Goal: Task Accomplishment & Management: Use online tool/utility

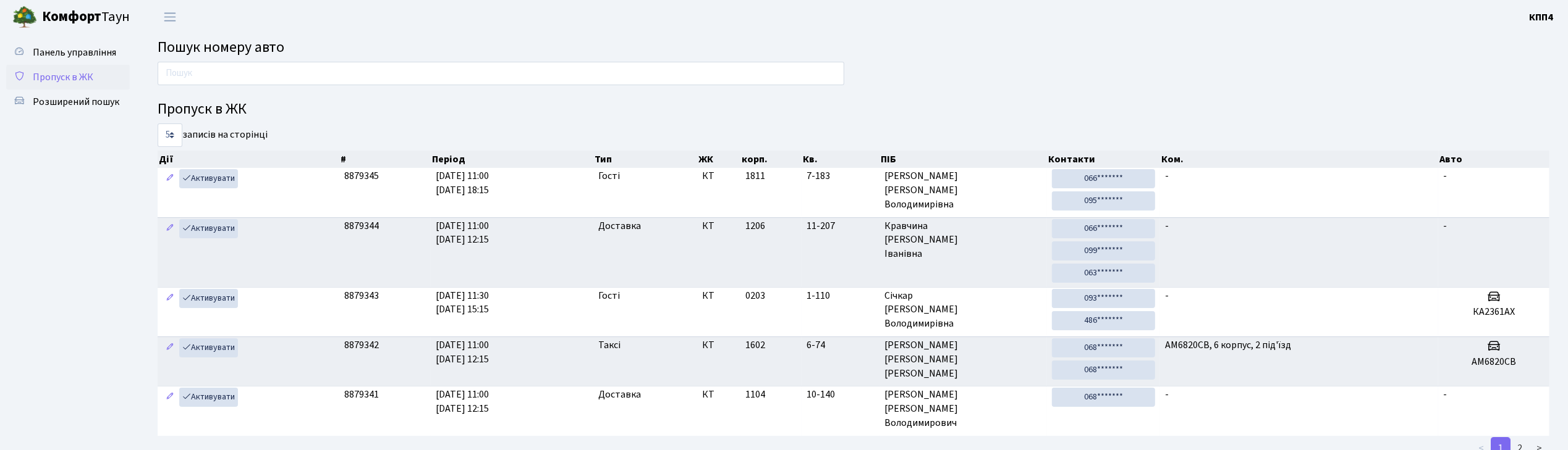
click at [87, 70] on span "Пропуск в ЖК" at bounding box center [63, 76] width 61 height 14
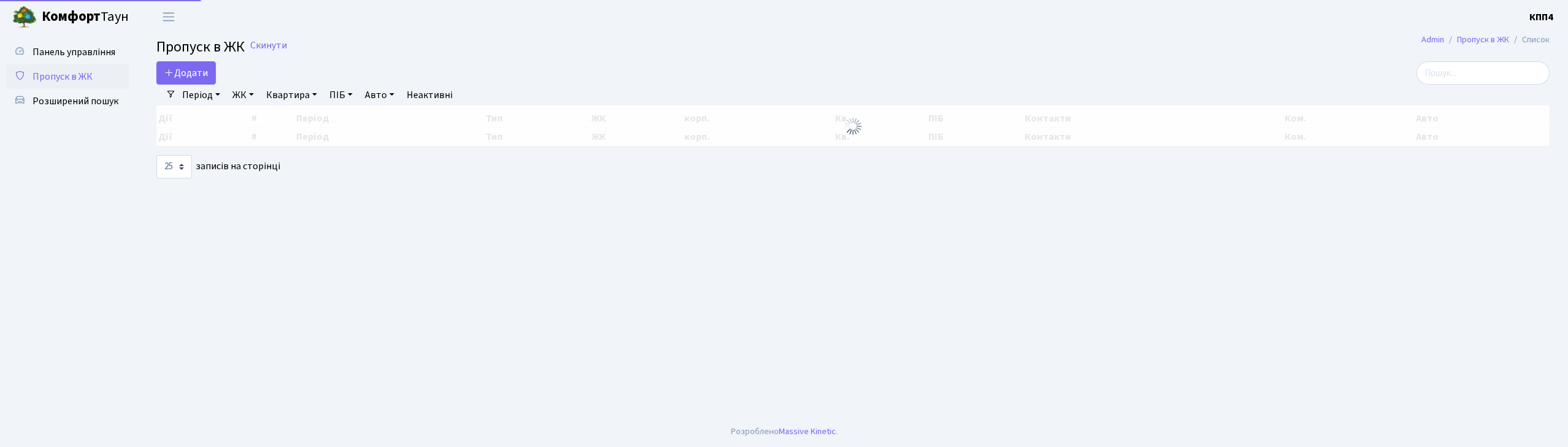
select select "25"
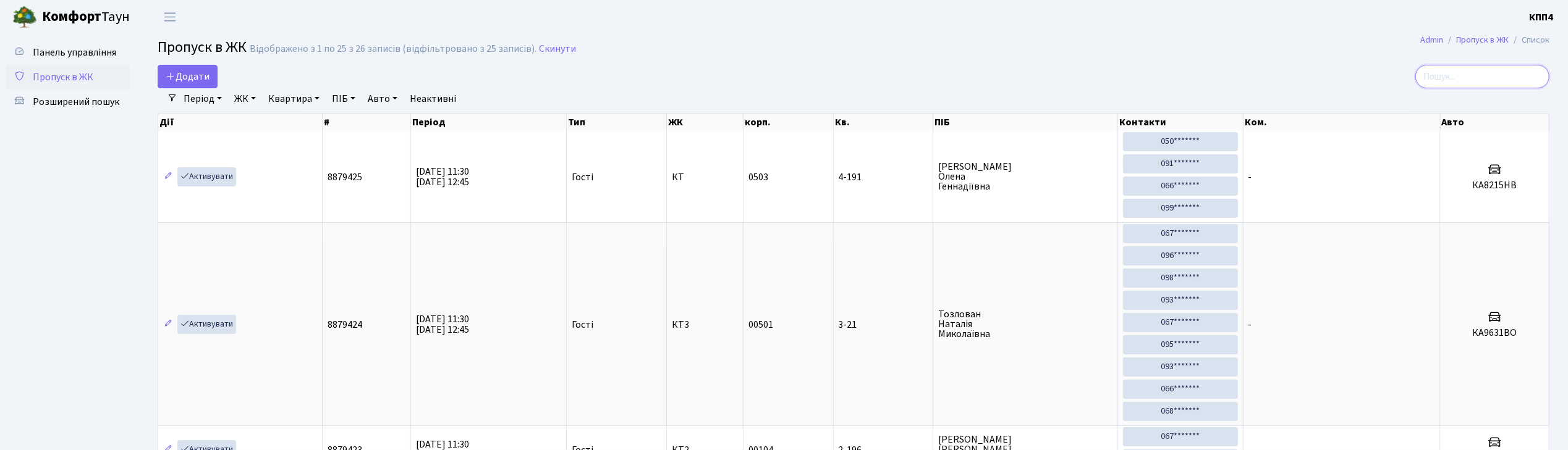
click at [1455, 84] on input "search" at bounding box center [1482, 76] width 134 height 23
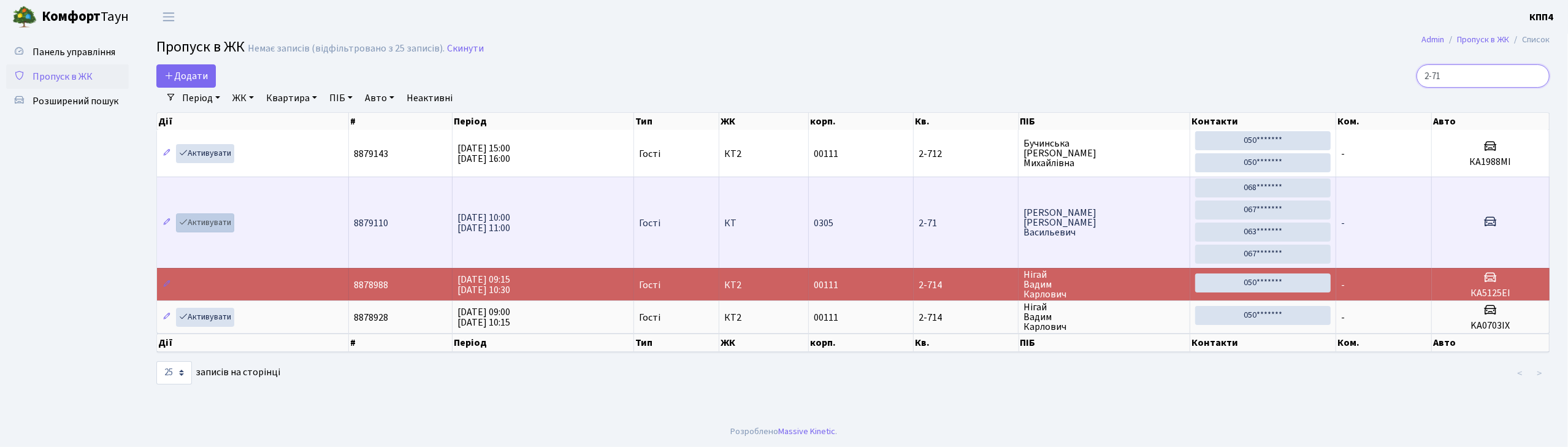
type input "2-71"
click at [210, 224] on link "Активувати" at bounding box center [206, 223] width 59 height 19
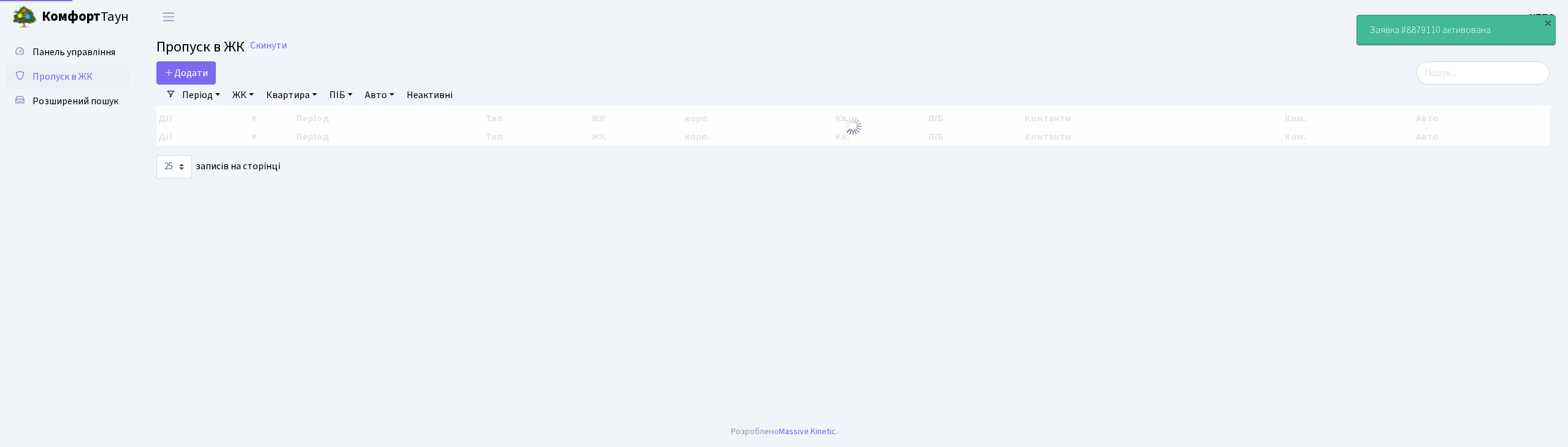
select select "25"
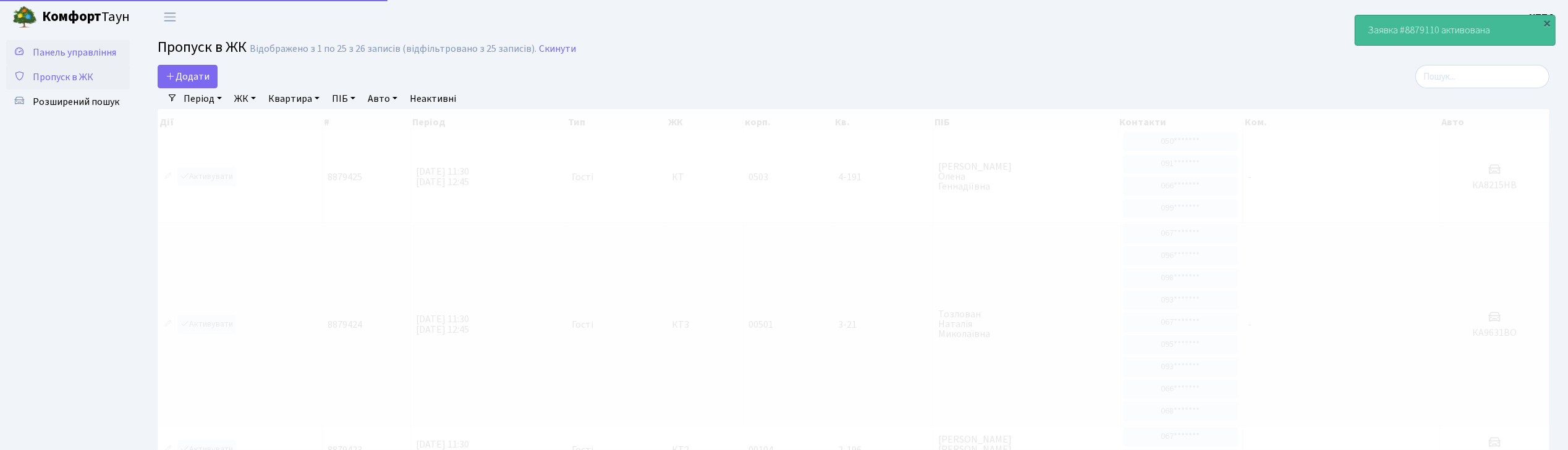
click at [100, 55] on span "Панель управління" at bounding box center [74, 52] width 84 height 14
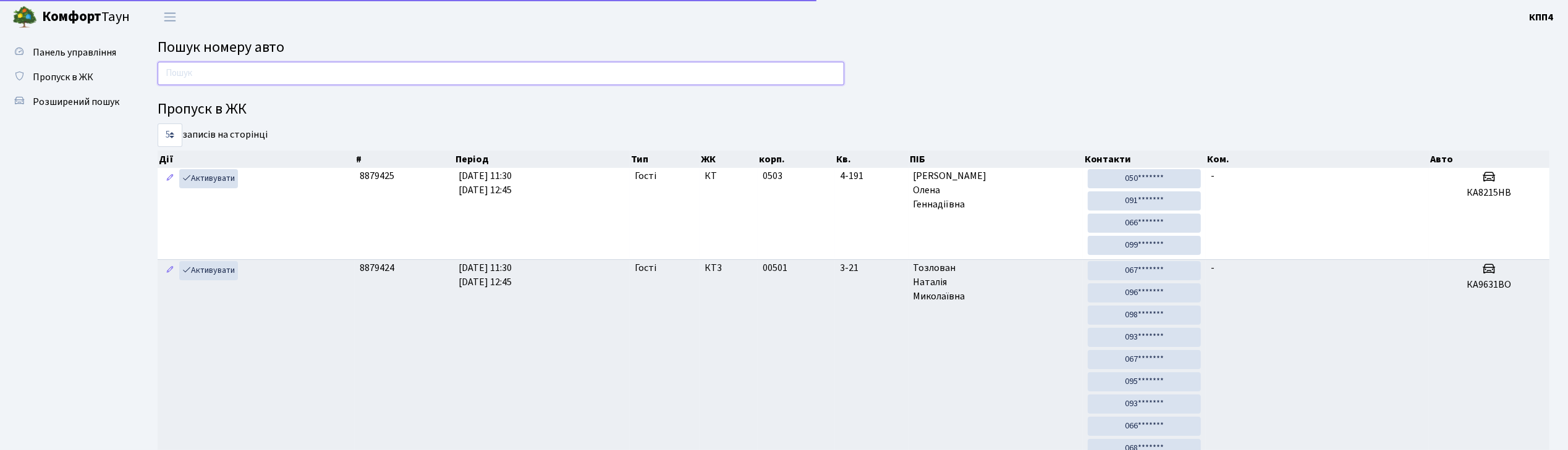
drag, startPoint x: 0, startPoint y: 0, endPoint x: 214, endPoint y: 76, distance: 227.1
click at [214, 76] on input "text" at bounding box center [501, 73] width 687 height 23
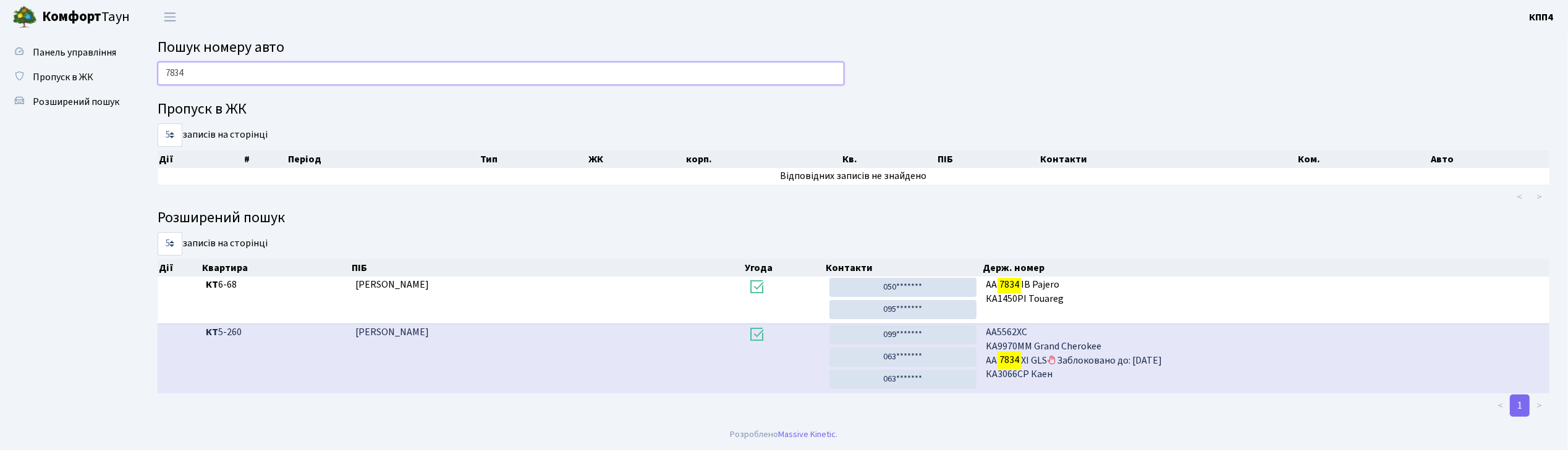
scroll to position [1, 0]
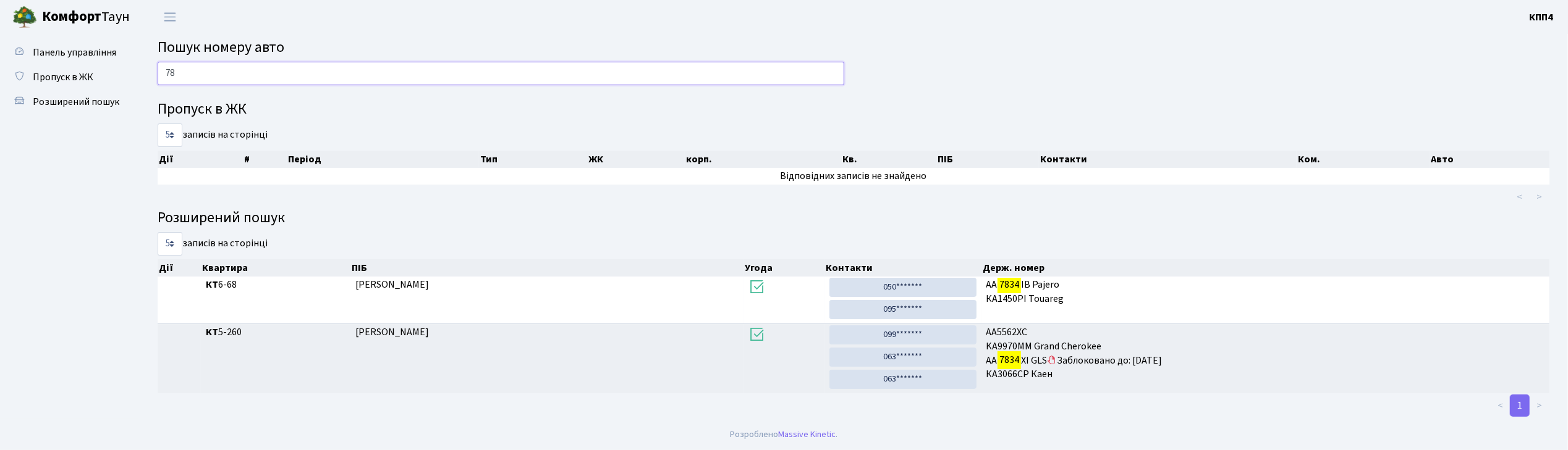
type input "7"
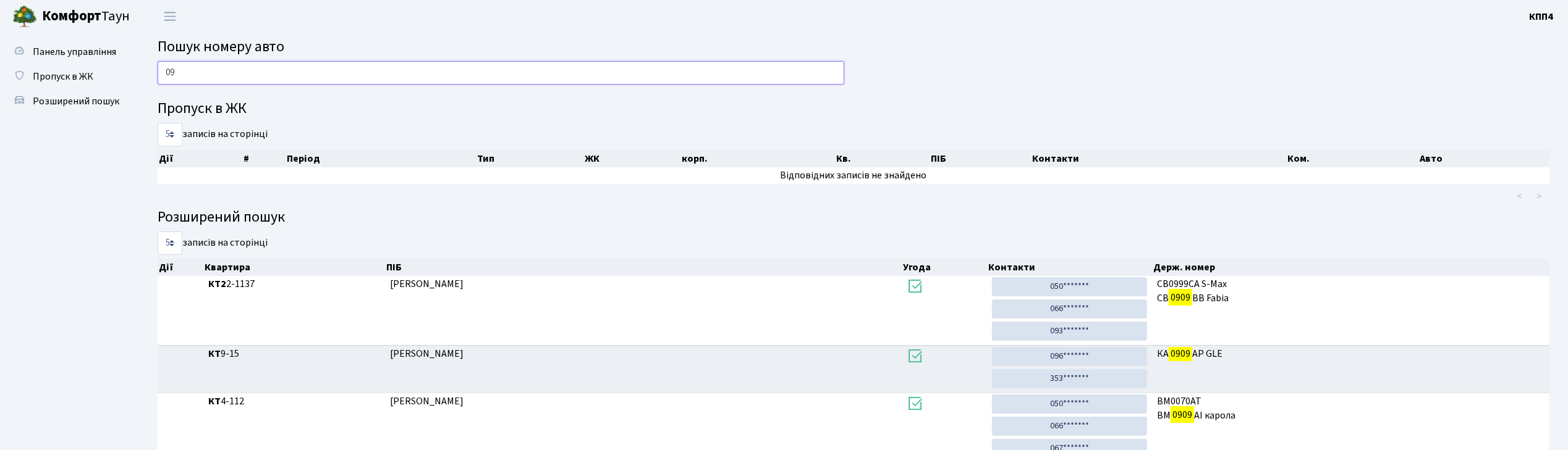
type input "0"
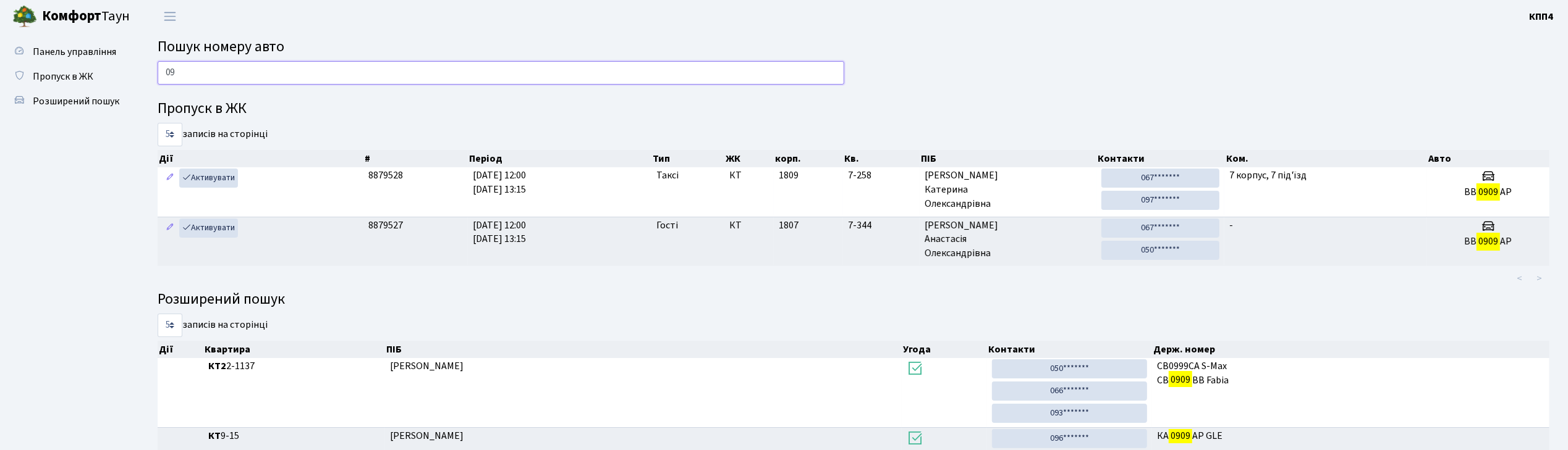
type input "0"
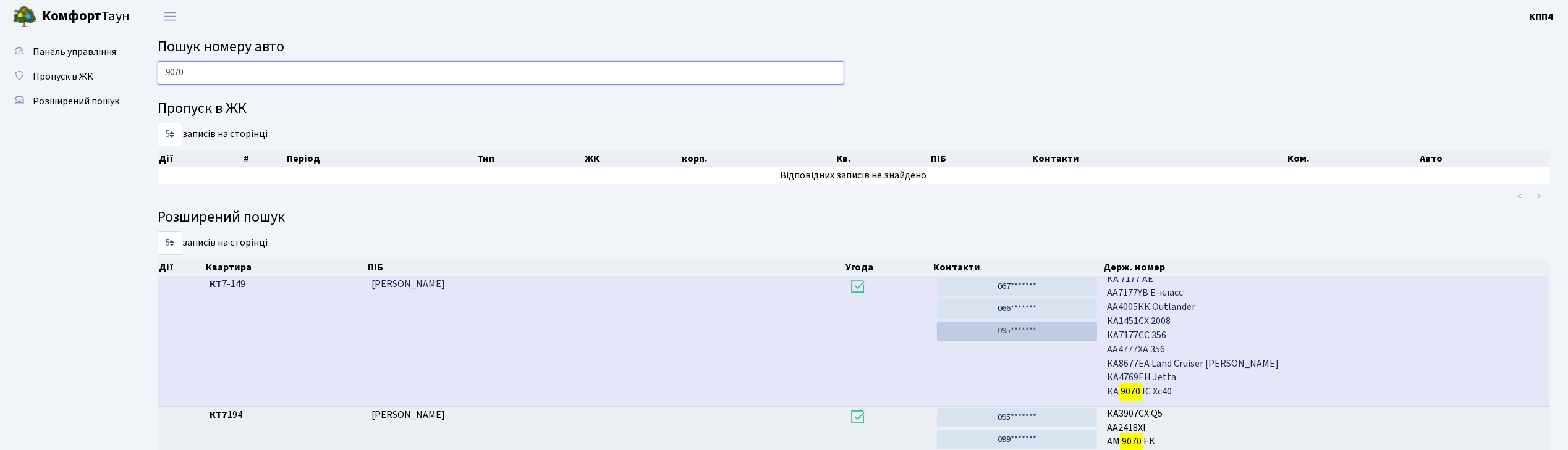
scroll to position [0, 0]
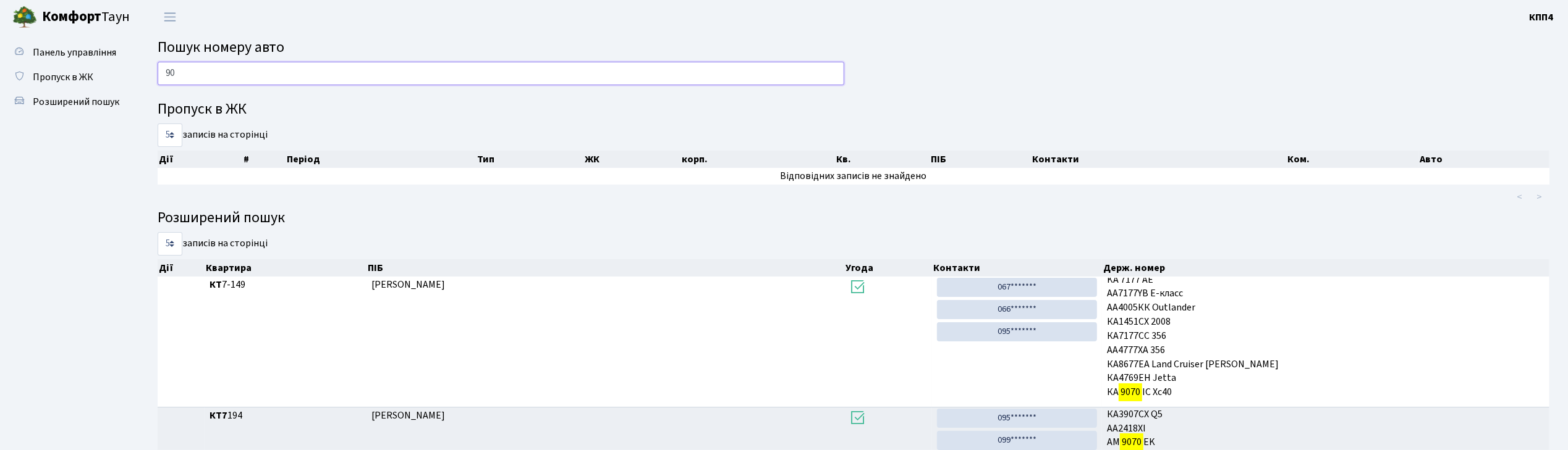
type input "9"
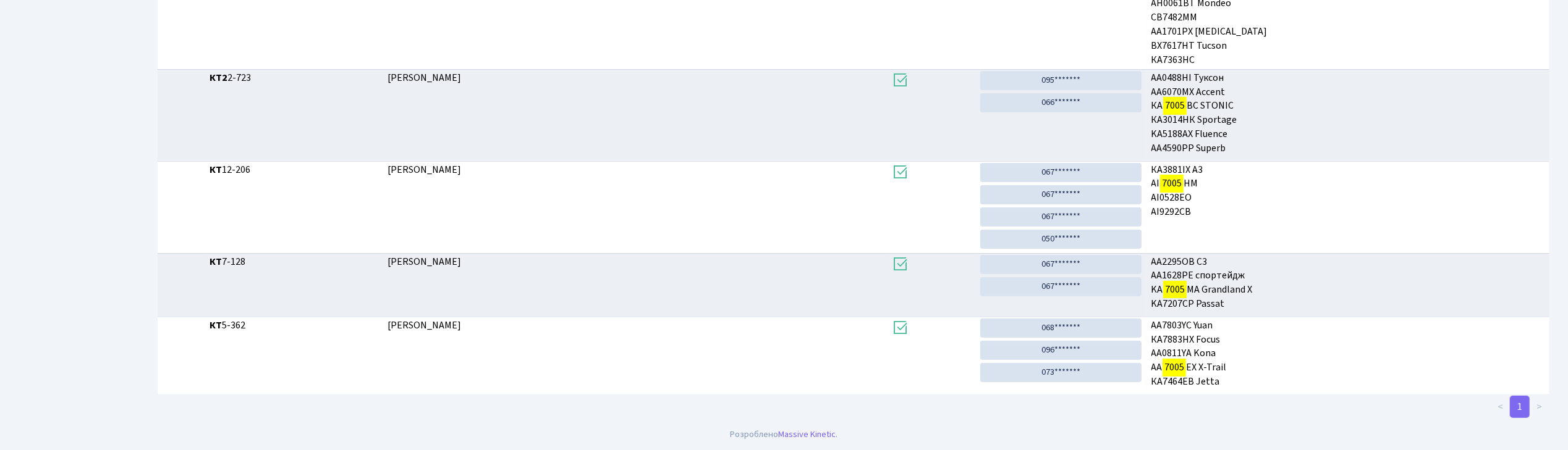
scroll to position [67, 0]
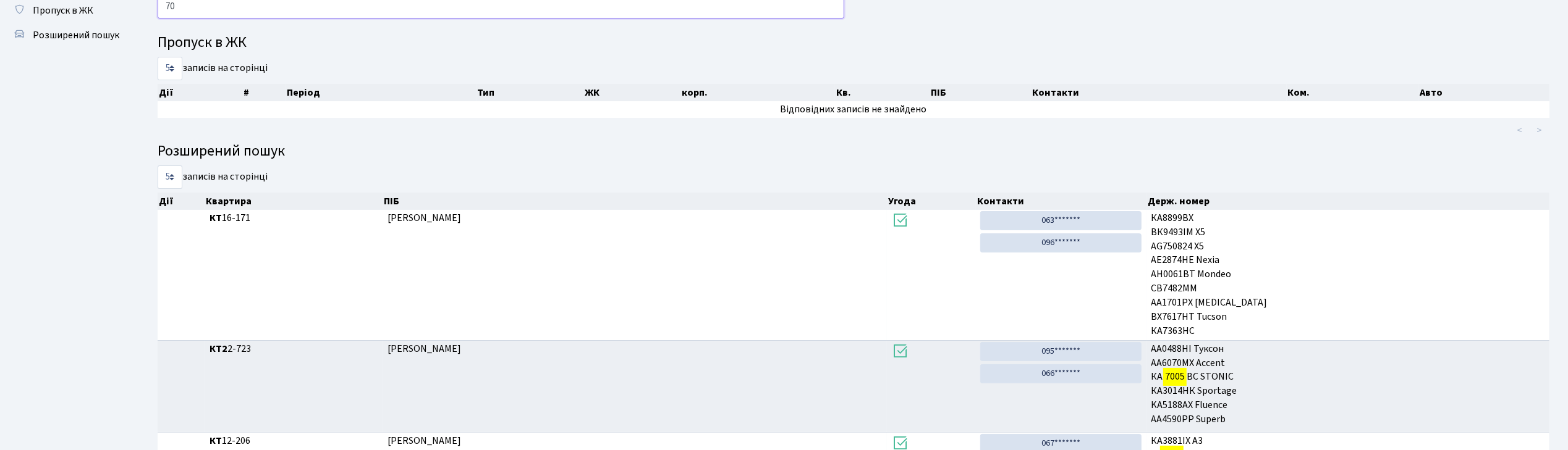
type input "7"
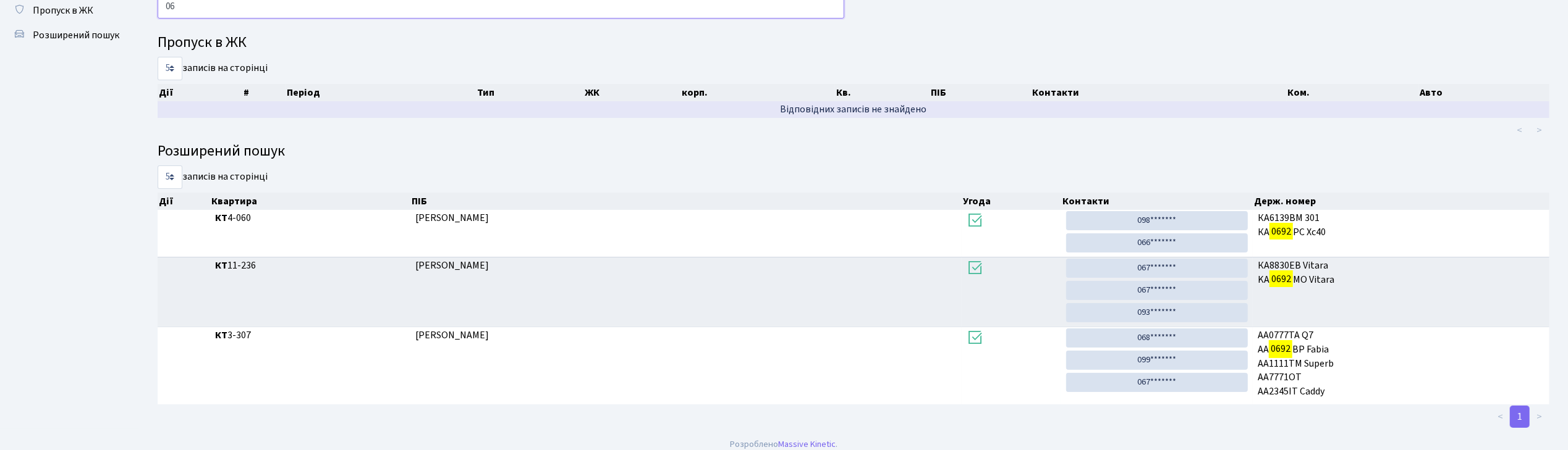
type input "0"
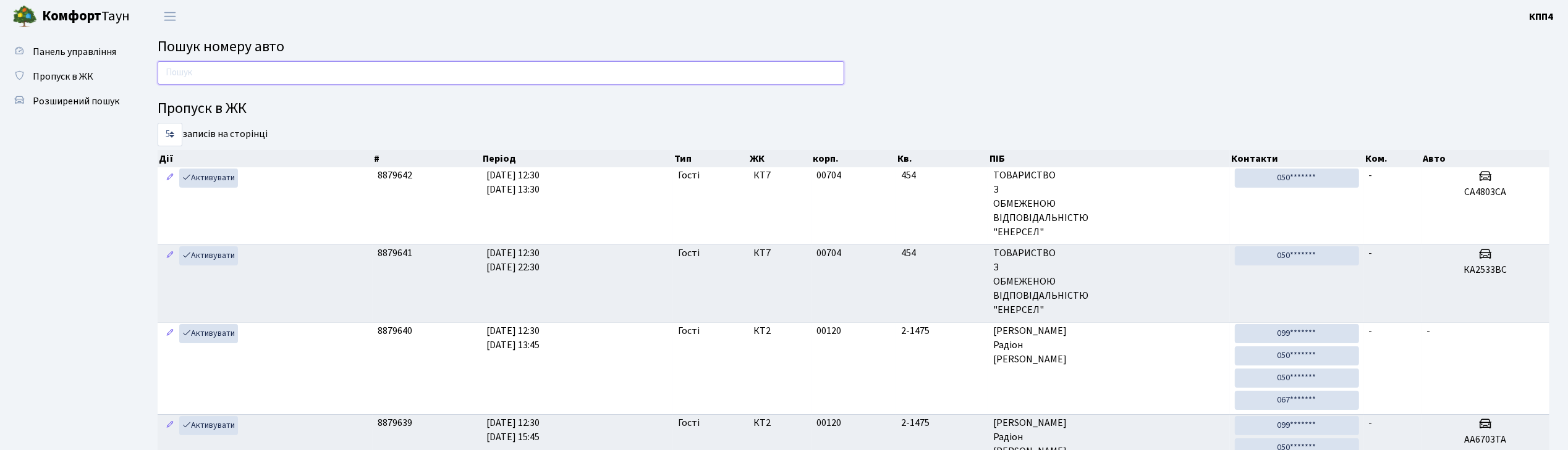
scroll to position [0, 0]
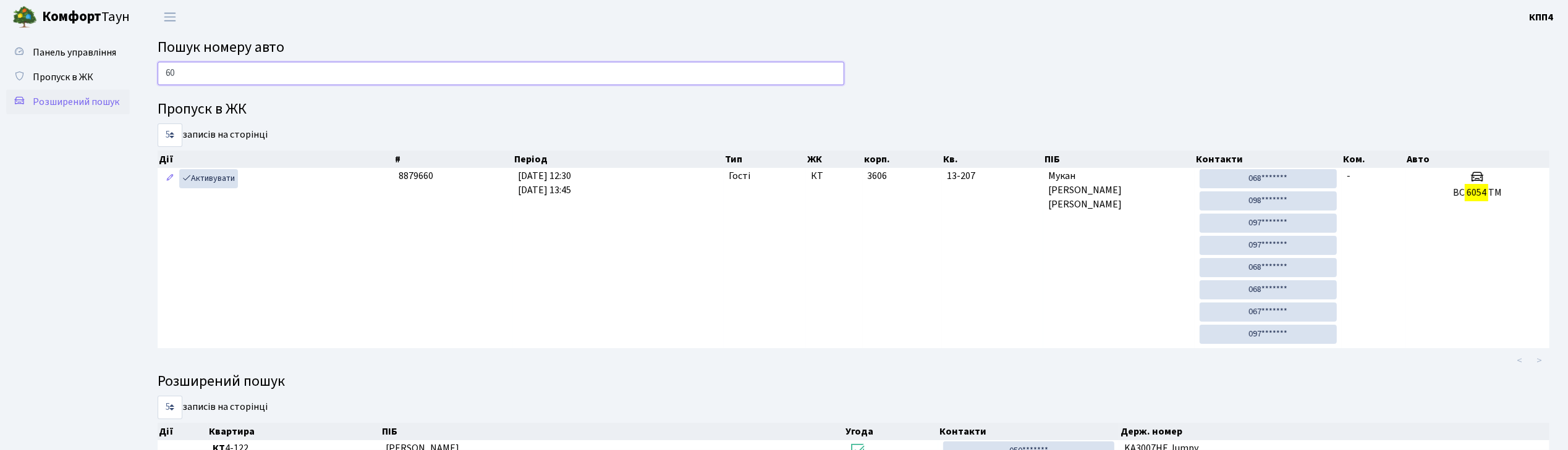
type input "6"
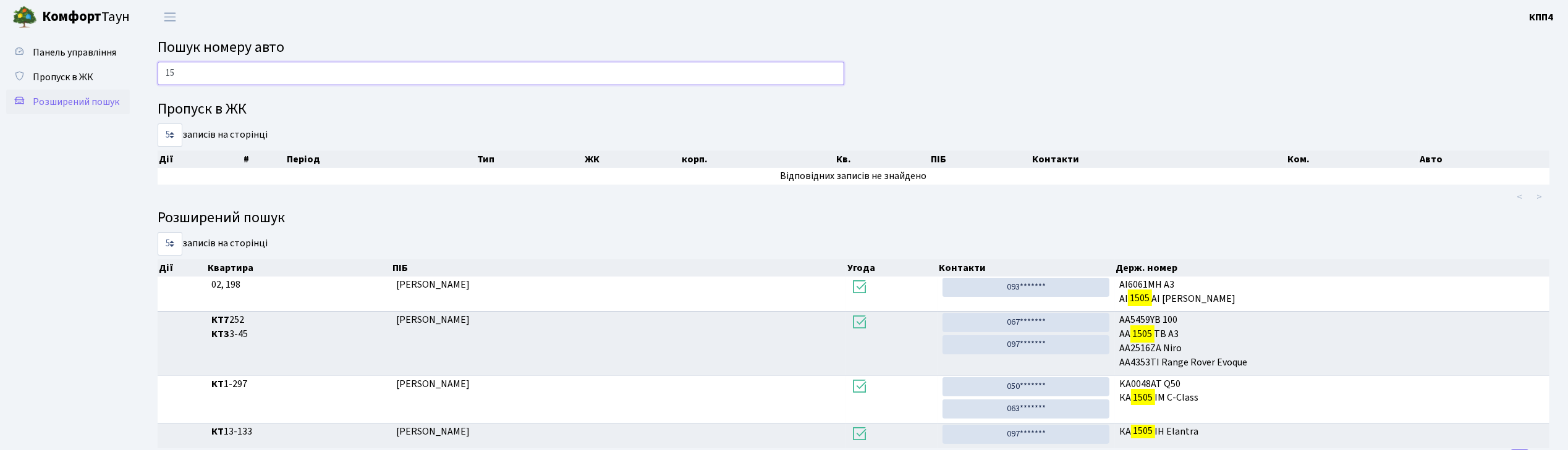
type input "1"
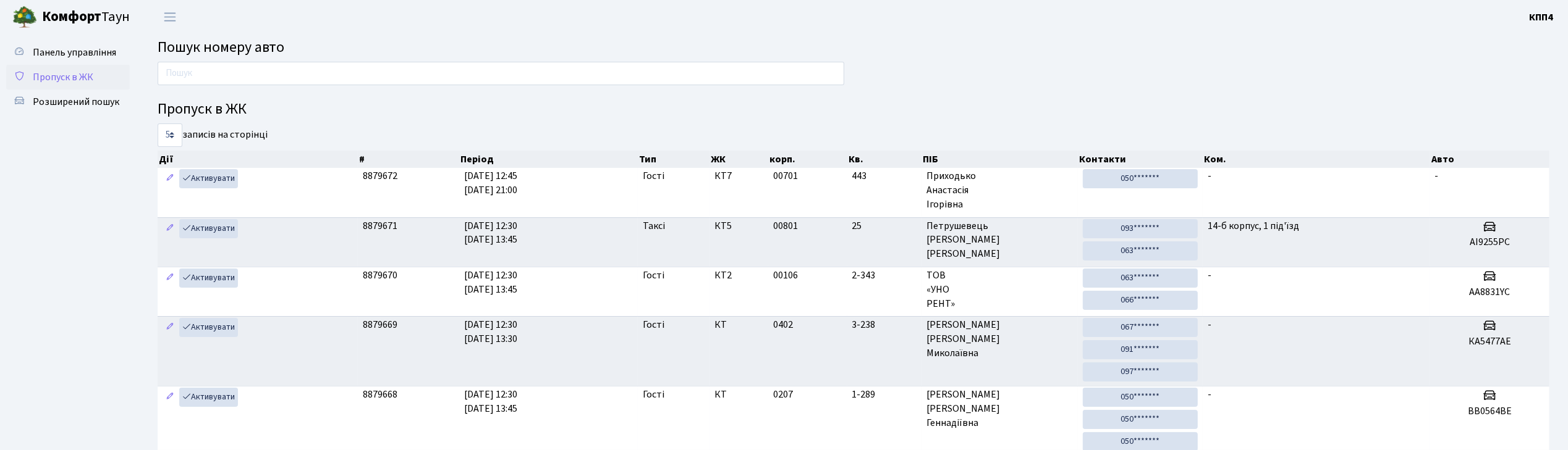
click at [65, 74] on span "Пропуск в ЖК" at bounding box center [63, 76] width 61 height 14
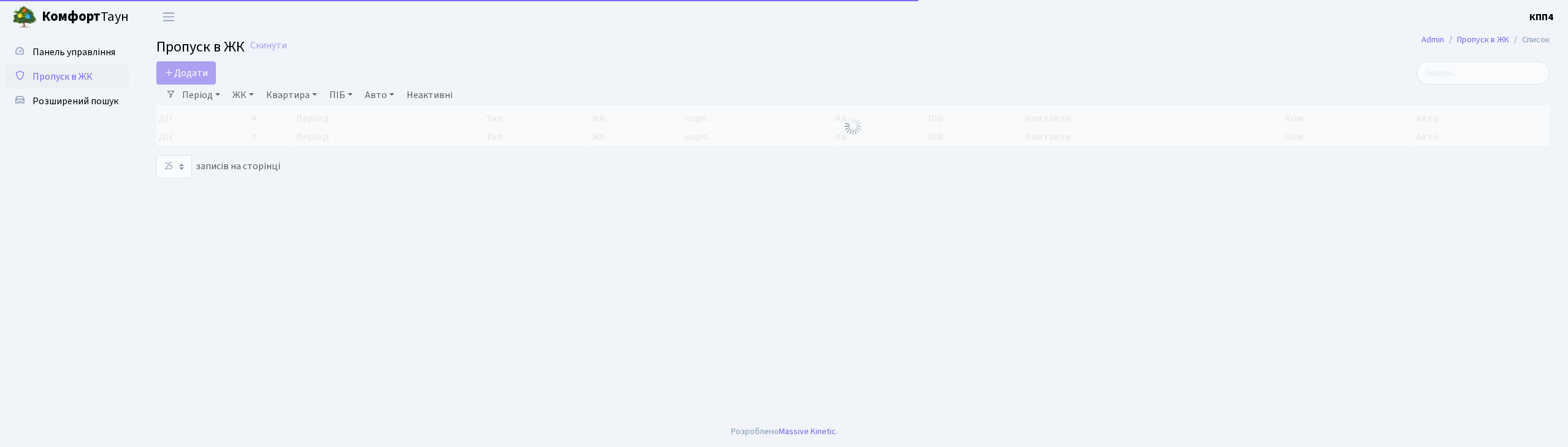
select select "25"
click at [1481, 82] on input "search" at bounding box center [1483, 73] width 133 height 23
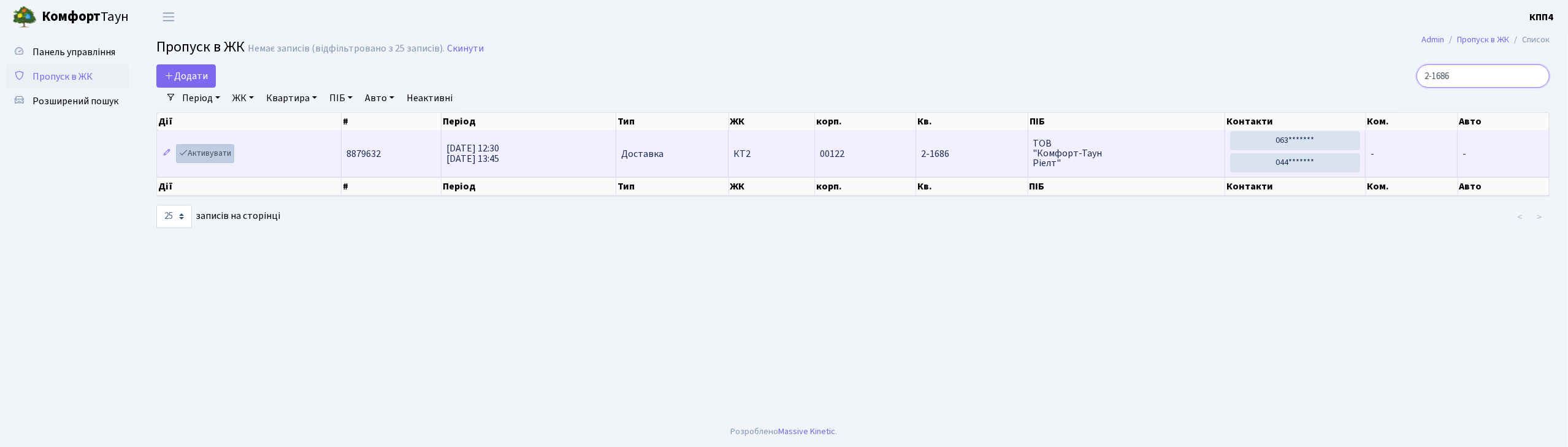
type input "2-1686"
click at [229, 153] on link "Активувати" at bounding box center [206, 153] width 59 height 19
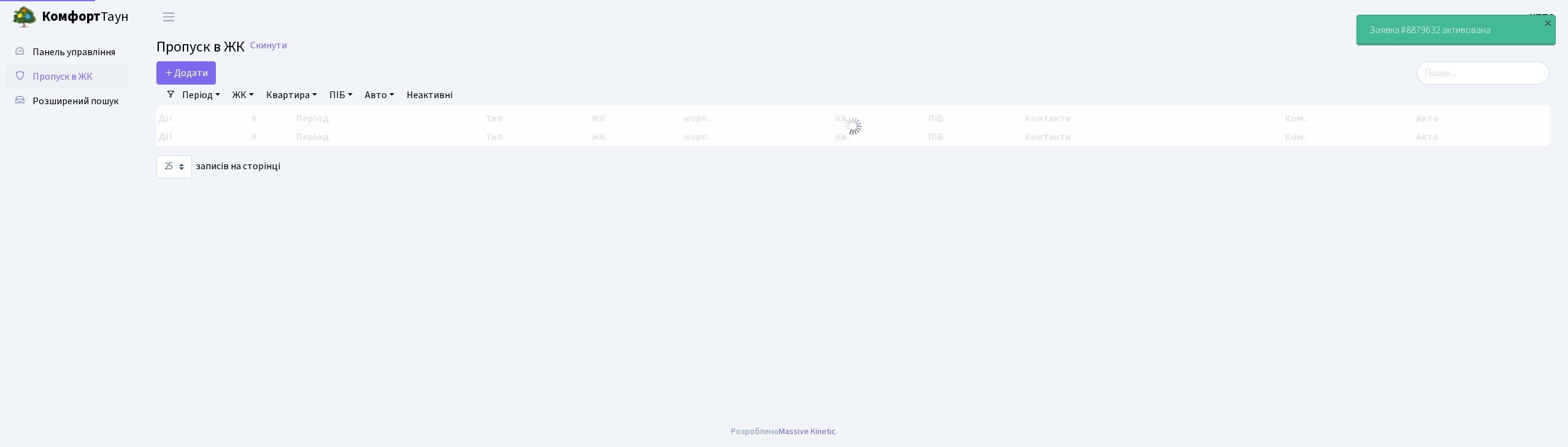
select select "25"
click at [91, 51] on span "Панель управління" at bounding box center [74, 51] width 83 height 13
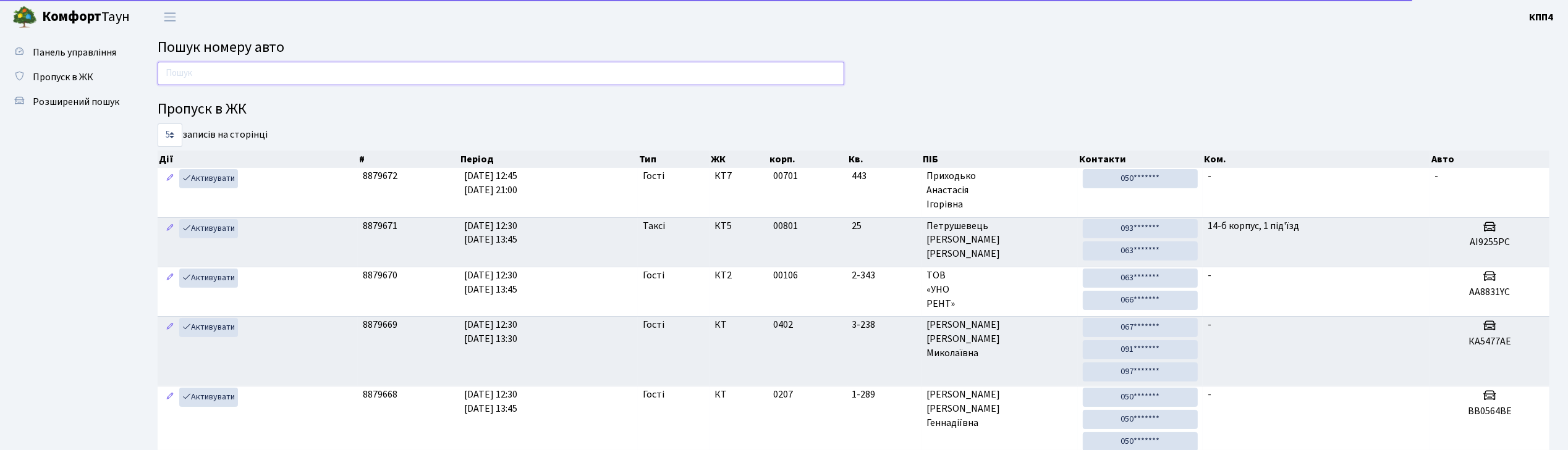
drag, startPoint x: 0, startPoint y: 0, endPoint x: 203, endPoint y: 77, distance: 217.1
click at [203, 77] on input "text" at bounding box center [501, 73] width 687 height 23
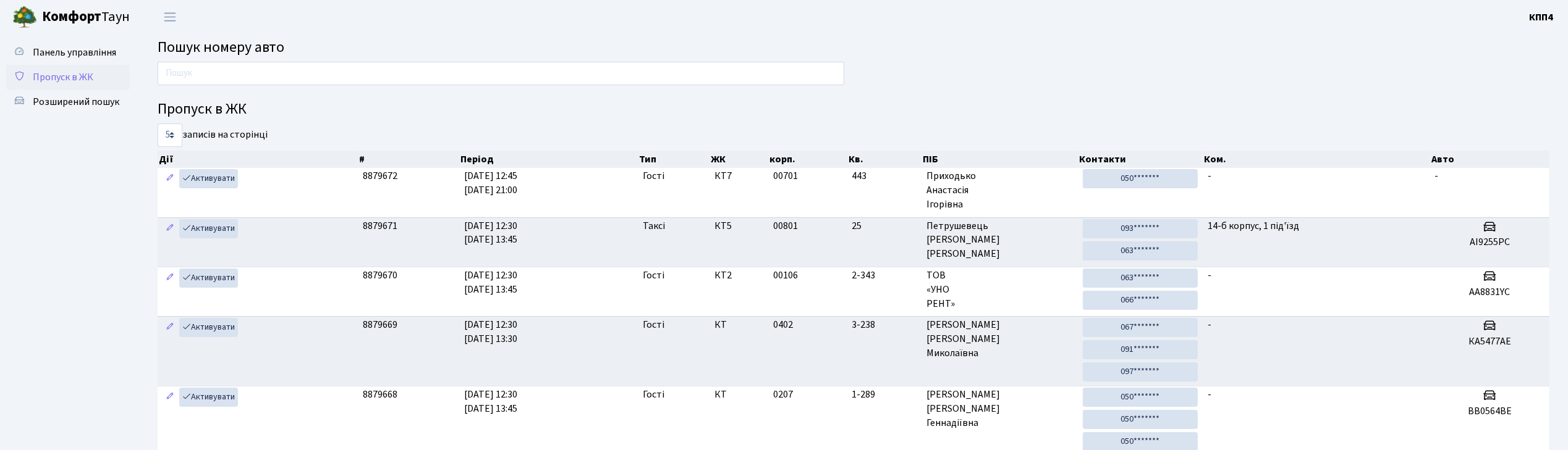
click at [65, 74] on span "Пропуск в ЖК" at bounding box center [63, 76] width 61 height 14
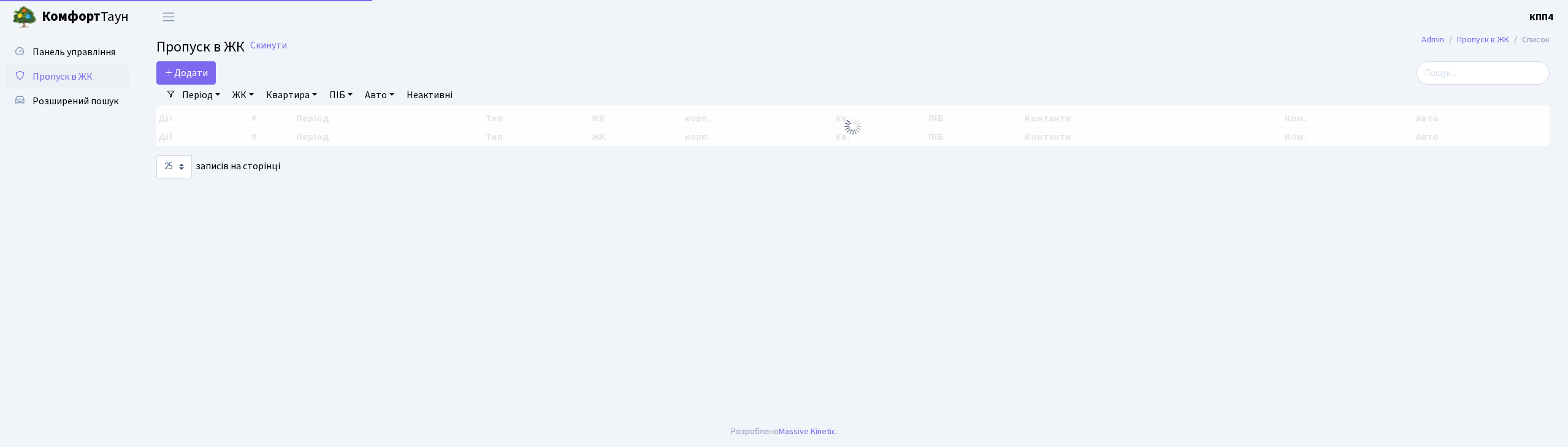
select select "25"
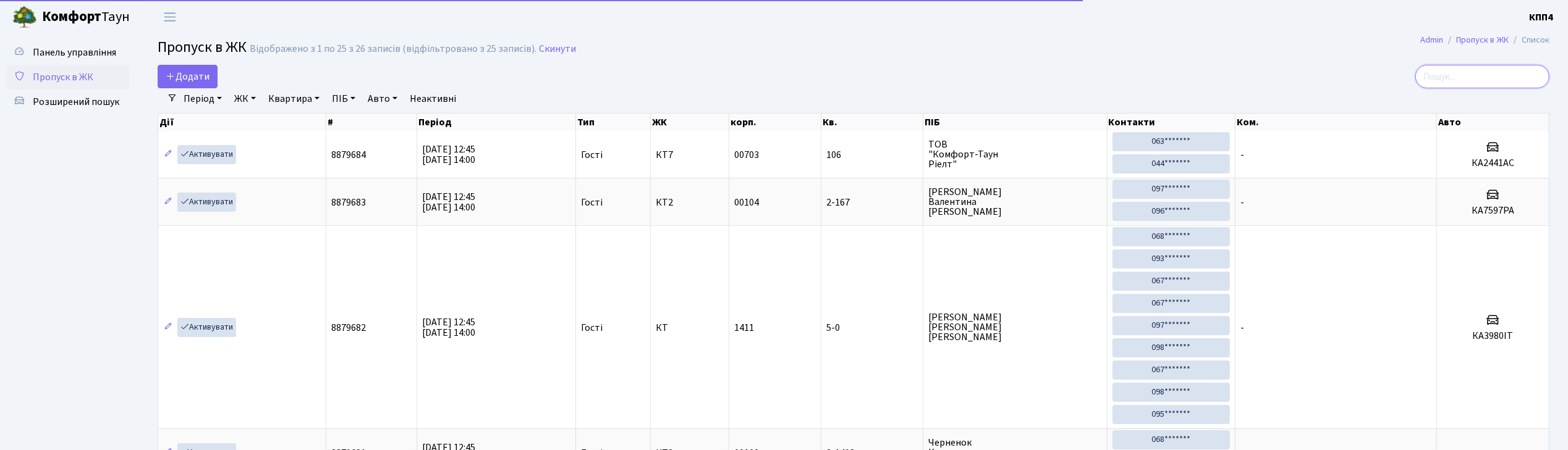
click at [1498, 70] on input "search" at bounding box center [1482, 76] width 134 height 23
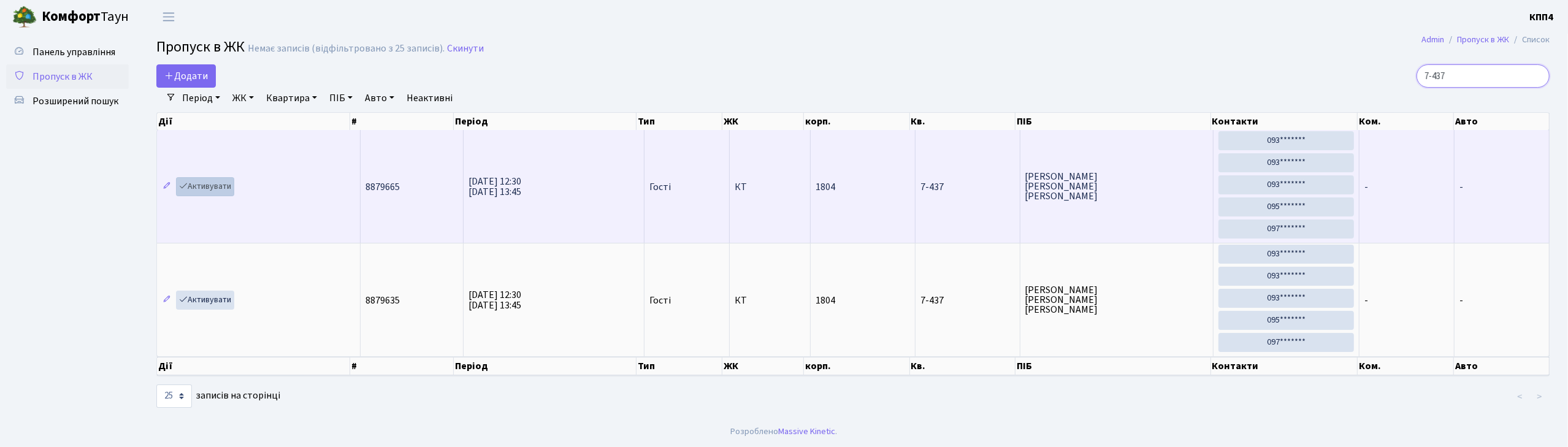
type input "7-437"
click at [213, 188] on link "Активувати" at bounding box center [206, 187] width 59 height 19
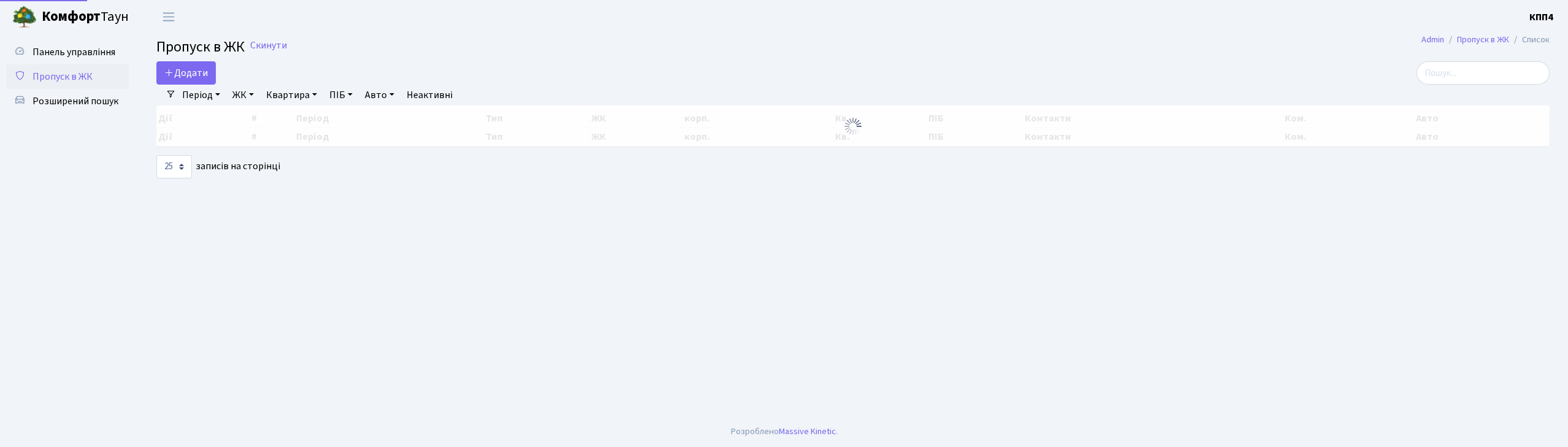
select select "25"
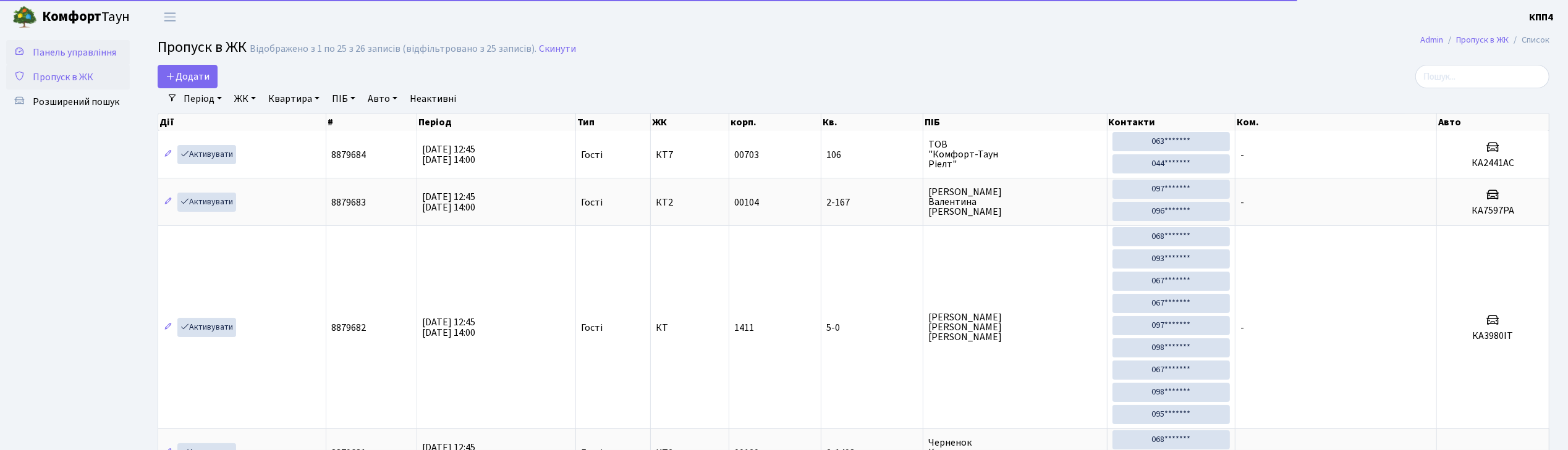
click at [100, 45] on span "Панель управління" at bounding box center [74, 52] width 84 height 14
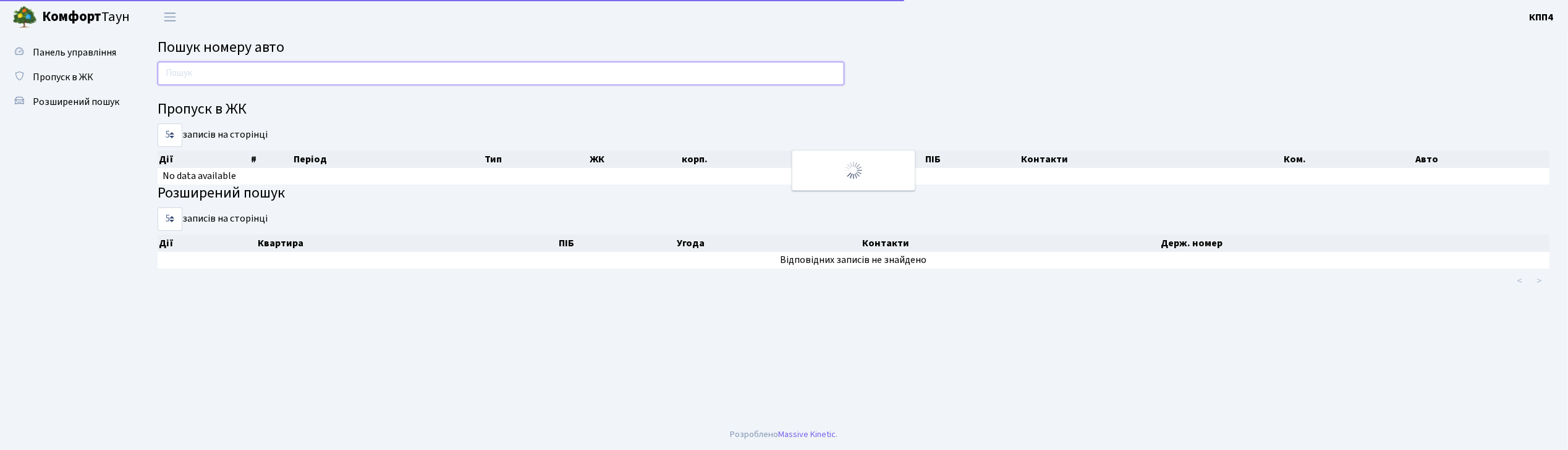
click at [204, 76] on input "text" at bounding box center [501, 73] width 687 height 23
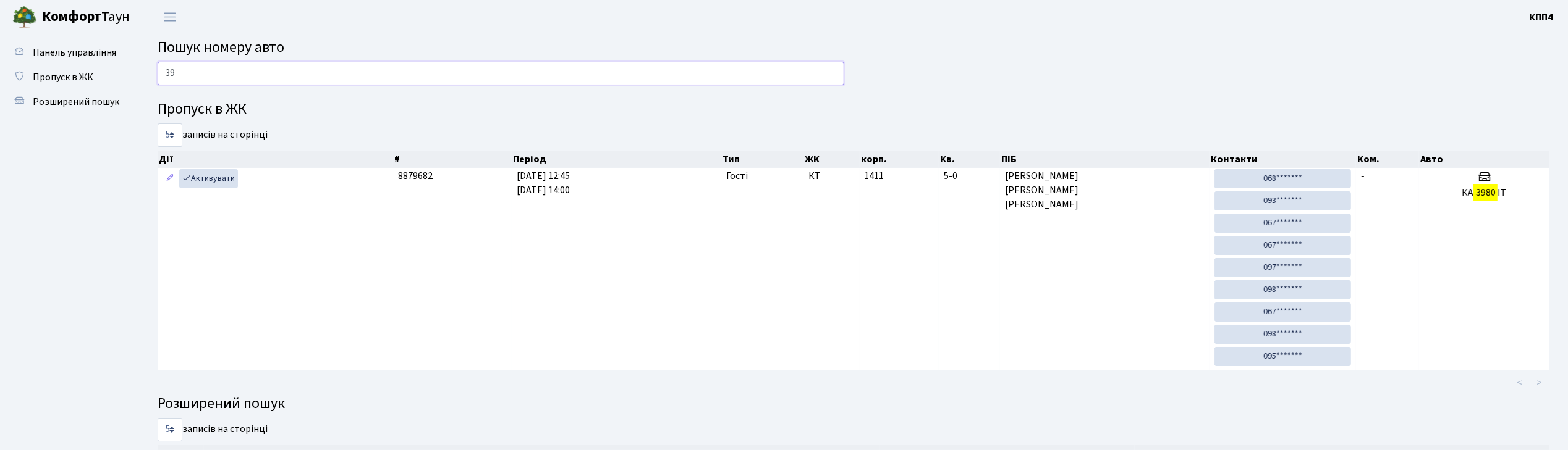
type input "3"
